Goal: Find specific page/section: Find specific page/section

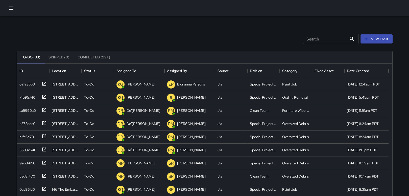
scroll to position [210, 371]
click at [23, 84] on div "62123bb0" at bounding box center [25, 83] width 17 height 7
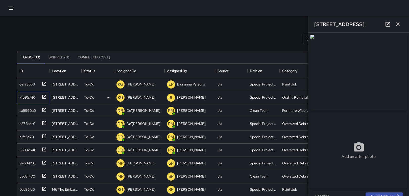
click at [28, 95] on div "7fe95740" at bounding box center [26, 96] width 18 height 7
click at [25, 110] on div "aa5990a0" at bounding box center [26, 109] width 18 height 7
click at [27, 123] on div "c272dec0" at bounding box center [26, 122] width 18 height 7
click at [25, 133] on div "b1fc3d70" at bounding box center [25, 135] width 16 height 7
click at [34, 147] on div "3609c540" at bounding box center [26, 148] width 19 height 7
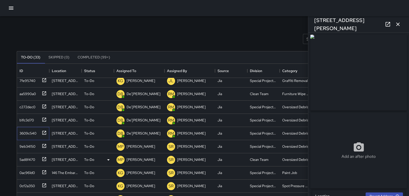
scroll to position [25, 0]
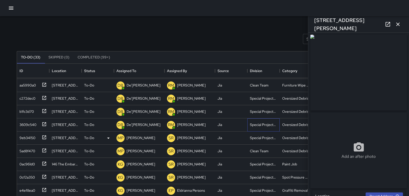
drag, startPoint x: 275, startPoint y: 126, endPoint x: 200, endPoint y: 140, distance: 75.7
click at [200, 140] on div "62123bb0 [STREET_ADDRESS] To-Do KG [PERSON_NAME] EP Eldrianna Persons Jia Speci…" at bounding box center [202, 176] width 371 height 249
drag, startPoint x: 120, startPoint y: 19, endPoint x: 98, endPoint y: 43, distance: 32.5
click at [119, 19] on div "Search Search New Task To-Do (33) Skipped (0) Completed (99+) ID Location Statu…" at bounding box center [205, 157] width 388 height 282
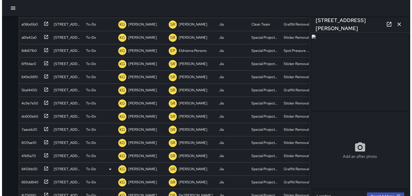
scroll to position [102, 0]
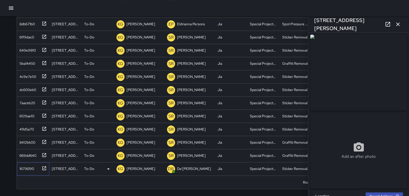
click at [33, 166] on div "16756190" at bounding box center [25, 167] width 17 height 7
click at [400, 22] on icon "button" at bounding box center [397, 24] width 6 height 6
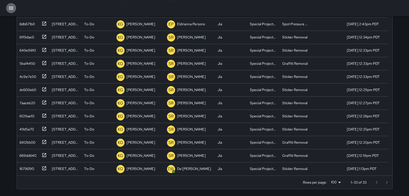
click at [11, 6] on icon "button" at bounding box center [11, 8] width 6 height 6
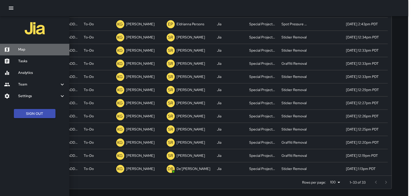
click at [41, 45] on div "Map" at bounding box center [34, 50] width 69 height 12
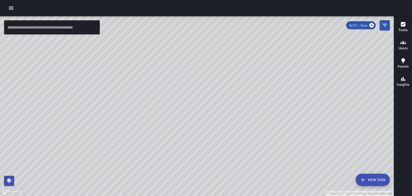
drag, startPoint x: 182, startPoint y: 154, endPoint x: 241, endPoint y: 55, distance: 116.3
click at [242, 54] on div "© Mapbox © OpenStreetMap Improve this map" at bounding box center [197, 105] width 394 height 179
drag, startPoint x: 244, startPoint y: 73, endPoint x: 211, endPoint y: 115, distance: 53.5
click at [173, 139] on div "© Mapbox © OpenStreetMap Improve this map" at bounding box center [197, 105] width 394 height 179
drag, startPoint x: 204, startPoint y: 142, endPoint x: 211, endPoint y: 0, distance: 142.3
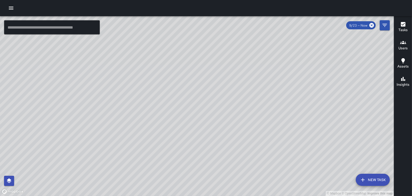
click at [211, 0] on div "© Mapbox © OpenStreetMap Improve this map ​ New Task 9/23 — Now Map Layers Task…" at bounding box center [206, 98] width 412 height 196
drag, startPoint x: 209, startPoint y: 2, endPoint x: 205, endPoint y: 48, distance: 46.3
click at [205, 48] on div "© Mapbox © OpenStreetMap Improve this map ​ New Task 9/23 — Now Map Layers Task…" at bounding box center [206, 98] width 412 height 196
drag, startPoint x: 199, startPoint y: 54, endPoint x: 212, endPoint y: 86, distance: 34.4
click at [212, 86] on div "© Mapbox © OpenStreetMap Improve this map" at bounding box center [197, 105] width 394 height 179
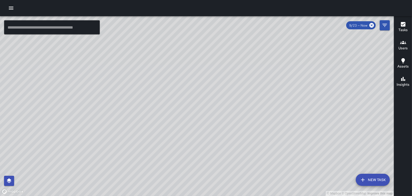
drag, startPoint x: 233, startPoint y: 66, endPoint x: 263, endPoint y: 108, distance: 51.8
click at [263, 108] on div "© Mapbox © OpenStreetMap Improve this map" at bounding box center [197, 105] width 394 height 179
drag, startPoint x: 262, startPoint y: 82, endPoint x: 217, endPoint y: 112, distance: 53.2
click at [217, 112] on div "© Mapbox © OpenStreetMap Improve this map" at bounding box center [197, 105] width 394 height 179
drag, startPoint x: 202, startPoint y: 64, endPoint x: 178, endPoint y: 102, distance: 44.9
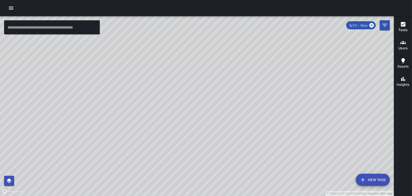
click at [178, 102] on div "© Mapbox © OpenStreetMap Improve this map" at bounding box center [197, 105] width 394 height 179
drag, startPoint x: 190, startPoint y: 79, endPoint x: 250, endPoint y: 93, distance: 62.0
click at [250, 93] on div "© Mapbox © OpenStreetMap Improve this map" at bounding box center [197, 105] width 394 height 179
drag, startPoint x: 139, startPoint y: 113, endPoint x: 166, endPoint y: 181, distance: 73.8
click at [170, 195] on html "© Mapbox © OpenStreetMap Improve this map ​ New Task 9/23 — Now Map Layers Task…" at bounding box center [206, 98] width 412 height 196
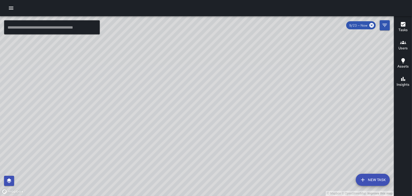
drag, startPoint x: 218, startPoint y: 97, endPoint x: 230, endPoint y: 200, distance: 103.4
click at [230, 195] on html "© Mapbox © OpenStreetMap Improve this map ​ New Task 9/23 — Now Map Layers Task…" at bounding box center [206, 98] width 412 height 196
drag, startPoint x: 194, startPoint y: 88, endPoint x: 190, endPoint y: 168, distance: 80.1
click at [190, 168] on div "© Mapbox © OpenStreetMap Improve this map" at bounding box center [197, 105] width 394 height 179
drag, startPoint x: 195, startPoint y: 107, endPoint x: 240, endPoint y: 109, distance: 44.4
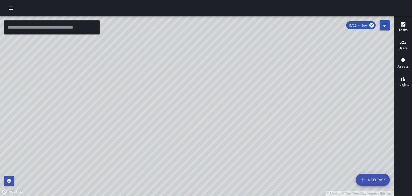
click at [239, 109] on div "© Mapbox © OpenStreetMap Improve this map" at bounding box center [197, 105] width 394 height 179
drag, startPoint x: 209, startPoint y: 139, endPoint x: 222, endPoint y: 110, distance: 32.0
click at [222, 110] on div "© Mapbox © OpenStreetMap Improve this map" at bounding box center [197, 105] width 394 height 179
drag, startPoint x: 209, startPoint y: 134, endPoint x: 229, endPoint y: 135, distance: 19.7
click at [229, 135] on div "© Mapbox © OpenStreetMap Improve this map" at bounding box center [197, 105] width 394 height 179
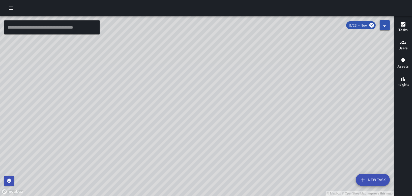
drag, startPoint x: 312, startPoint y: 99, endPoint x: 276, endPoint y: 67, distance: 48.8
click at [275, 66] on div "© Mapbox © OpenStreetMap Improve this map" at bounding box center [197, 105] width 394 height 179
click at [405, 23] on icon "button" at bounding box center [403, 24] width 5 height 5
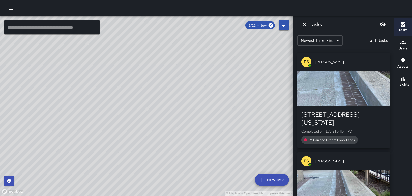
scroll to position [25, 0]
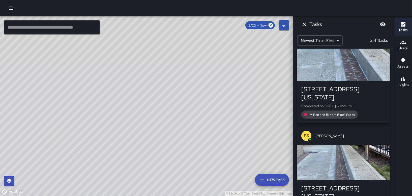
click at [404, 49] on h6 "Users" at bounding box center [403, 48] width 9 height 6
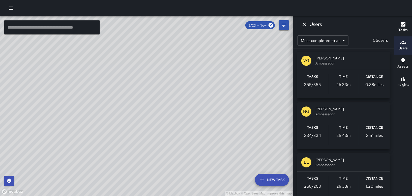
scroll to position [0, 0]
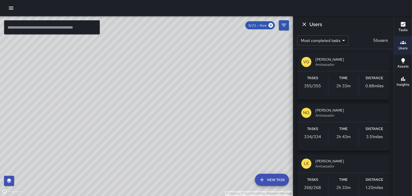
drag, startPoint x: 254, startPoint y: 47, endPoint x: 257, endPoint y: 51, distance: 4.7
click at [257, 51] on div "© Mapbox © OpenStreetMap Improve this map" at bounding box center [146, 105] width 293 height 179
drag, startPoint x: 224, startPoint y: 41, endPoint x: 231, endPoint y: 51, distance: 12.5
click at [231, 51] on div "© Mapbox © OpenStreetMap Improve this map" at bounding box center [146, 105] width 293 height 179
click at [305, 24] on icon "Dismiss" at bounding box center [305, 24] width 4 height 4
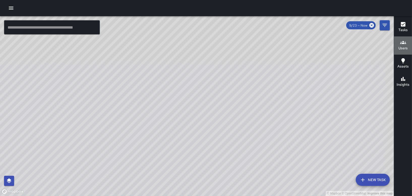
click at [398, 46] on button "Users" at bounding box center [403, 45] width 18 height 18
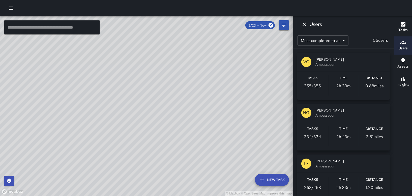
scroll to position [41, 0]
drag, startPoint x: 187, startPoint y: 129, endPoint x: 181, endPoint y: 42, distance: 87.2
click at [181, 42] on div "© Mapbox © OpenStreetMap Improve this map" at bounding box center [146, 105] width 293 height 179
drag, startPoint x: 201, startPoint y: 114, endPoint x: 188, endPoint y: 54, distance: 61.6
click at [188, 54] on div "© Mapbox © OpenStreetMap Improve this map" at bounding box center [146, 105] width 293 height 179
